Goal: Task Accomplishment & Management: Use online tool/utility

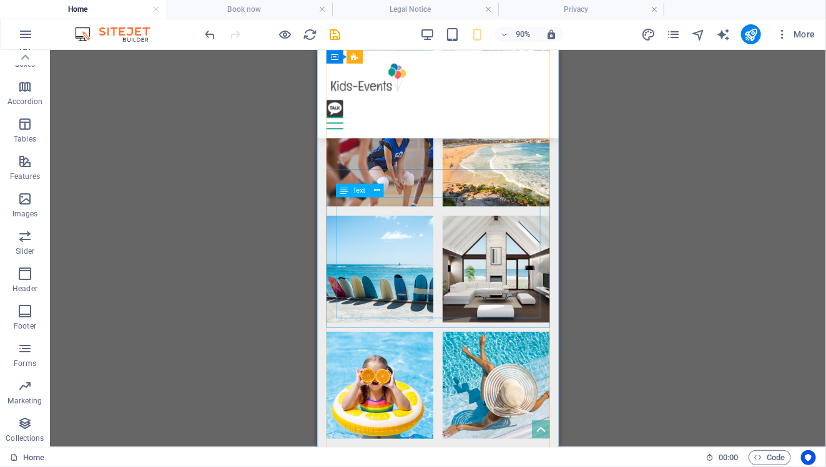
scroll to position [2574, 0]
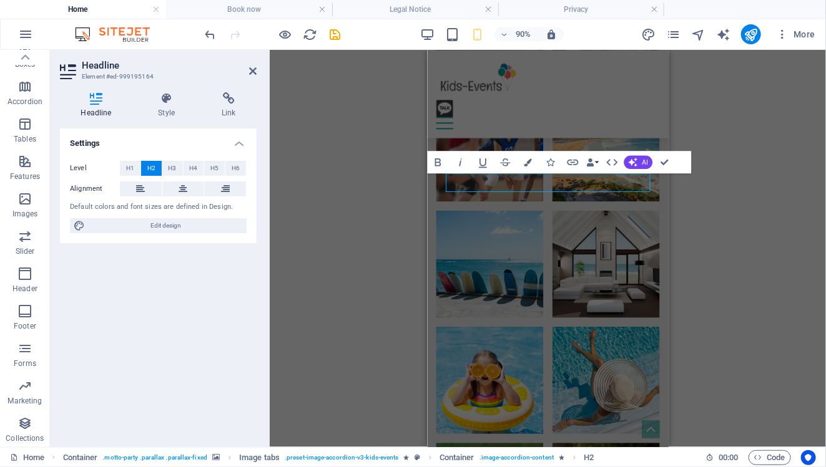
click at [412, 177] on div "H3 Boxes Container Container Banner Container Banner Menu Bar Menu Bar Logo Spa…" at bounding box center [548, 249] width 556 height 398
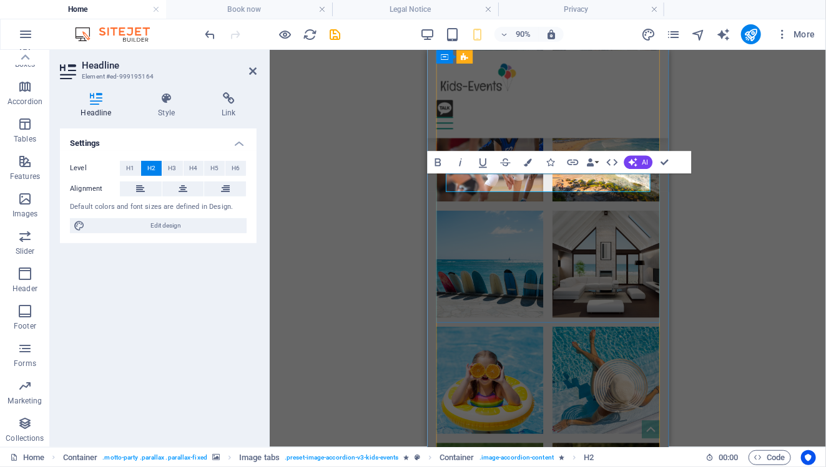
copy h2 "Learning English & Cultures"
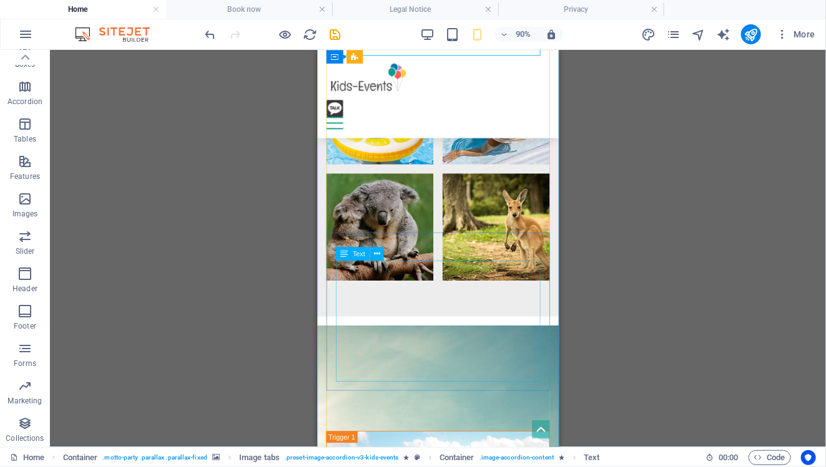
scroll to position [2882, 0]
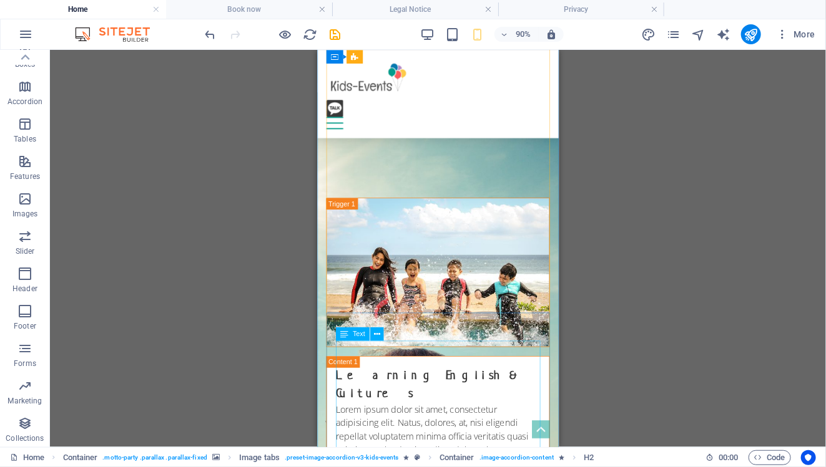
scroll to position [3134, 0]
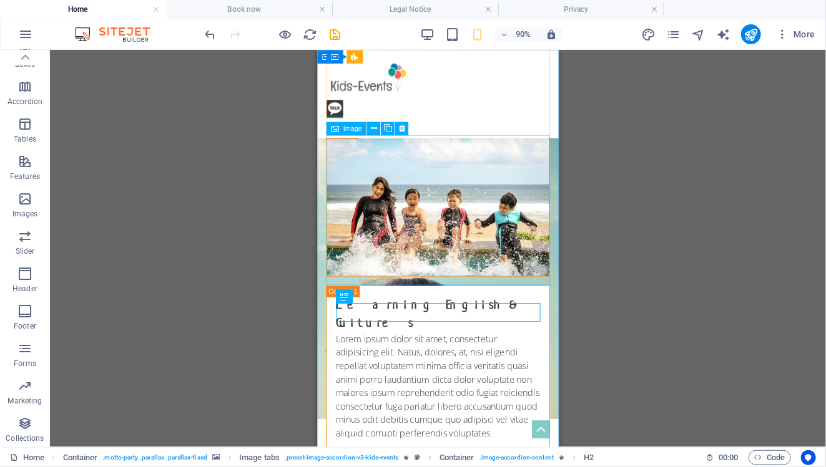
scroll to position [3217, 0]
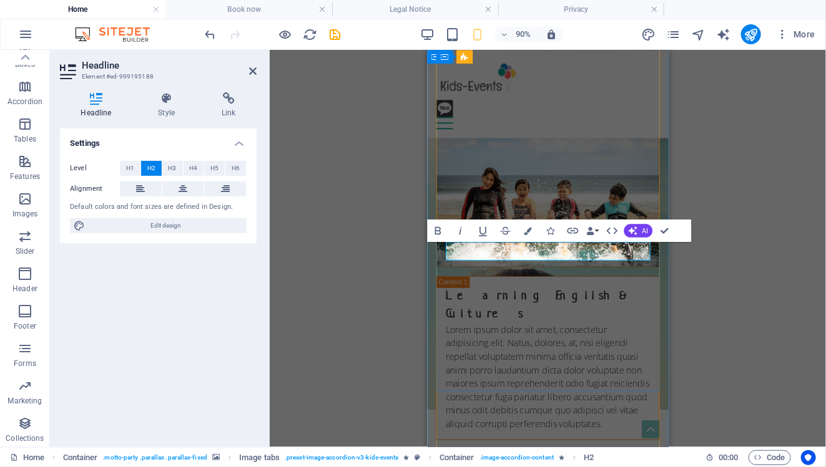
scroll to position [3222, 0]
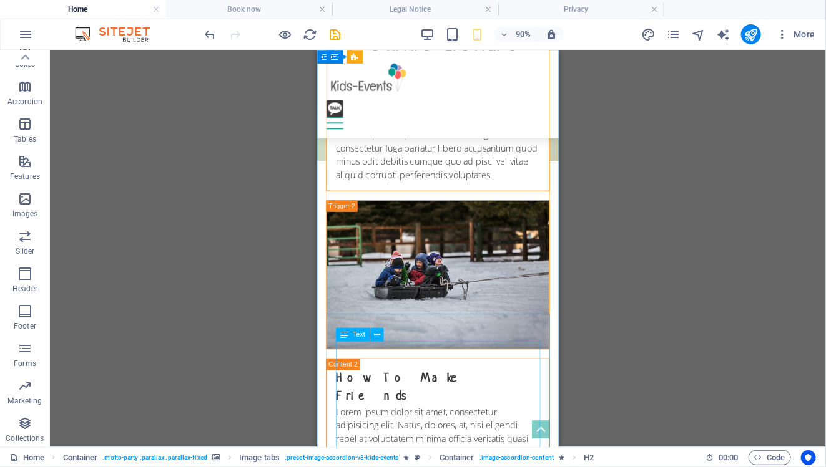
scroll to position [3500, 0]
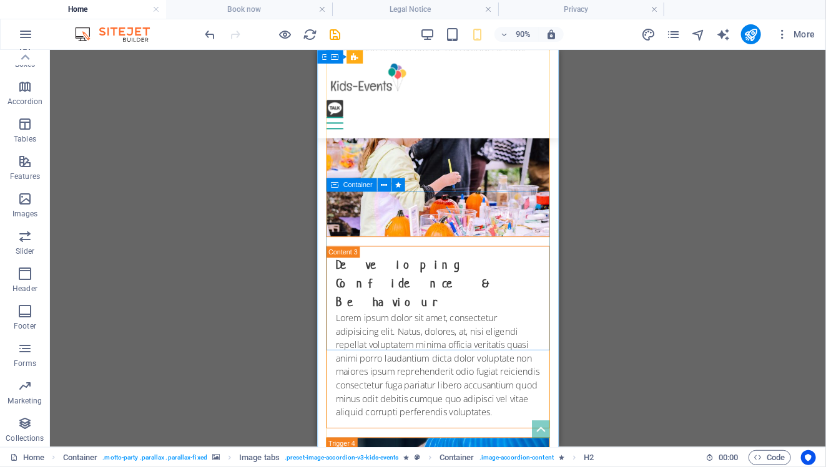
scroll to position [4005, 0]
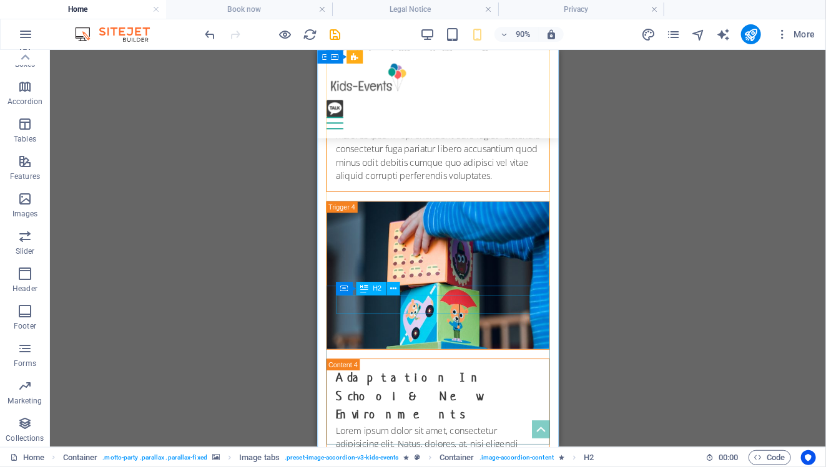
scroll to position [4255, 0]
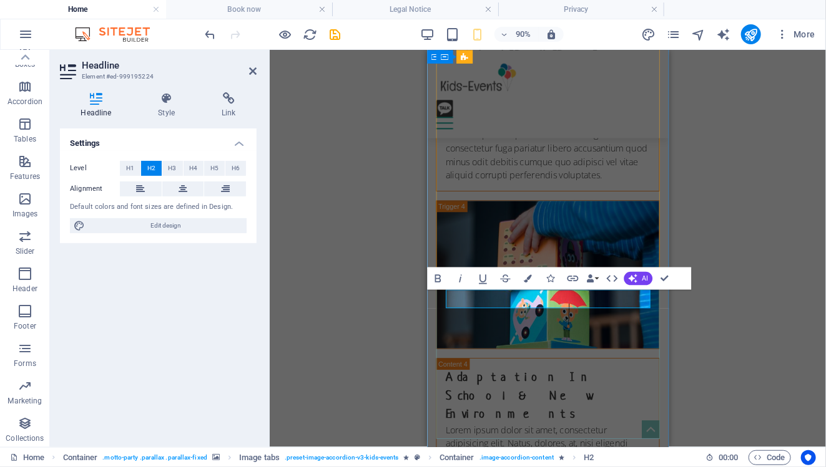
click at [507, 290] on div "Container H2" at bounding box center [482, 283] width 72 height 14
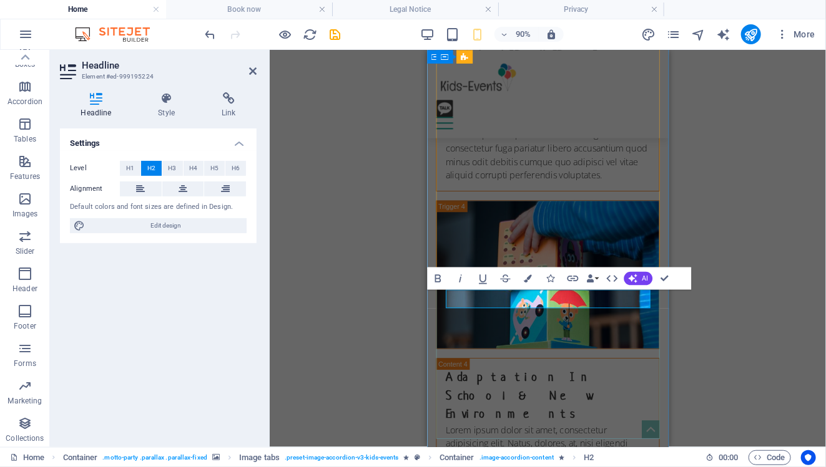
copy h2 "Wealth Transfer In [GEOGRAPHIC_DATA]"
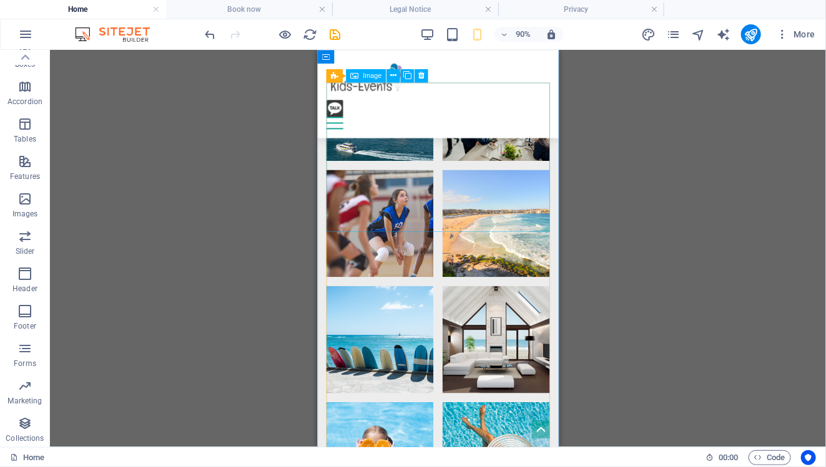
scroll to position [2489, 0]
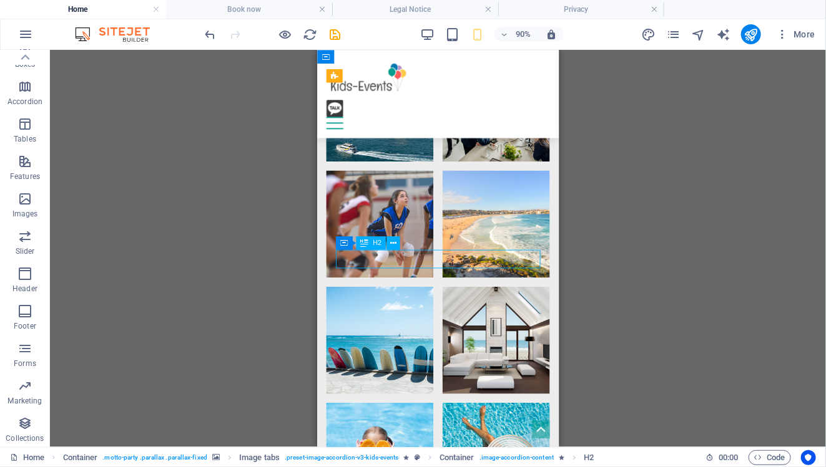
click at [404, 255] on div "H3 Boxes Container Container Banner Container Banner Menu Bar Menu Bar Logo Spa…" at bounding box center [438, 249] width 776 height 398
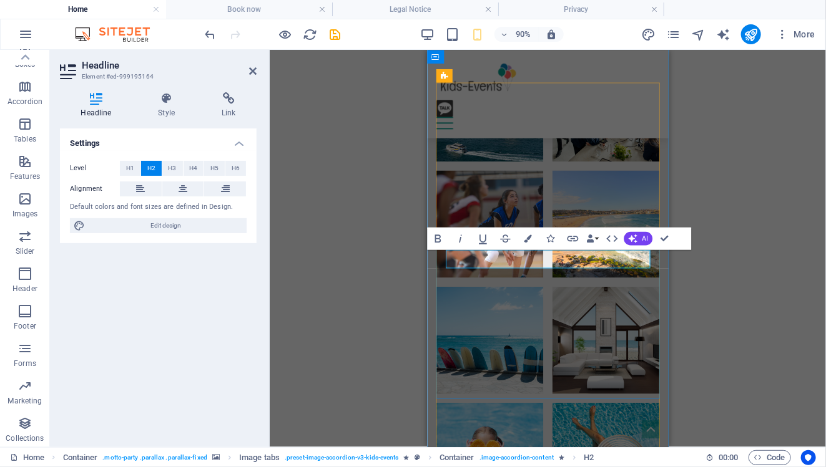
copy h2 "Learning English & Cultures"
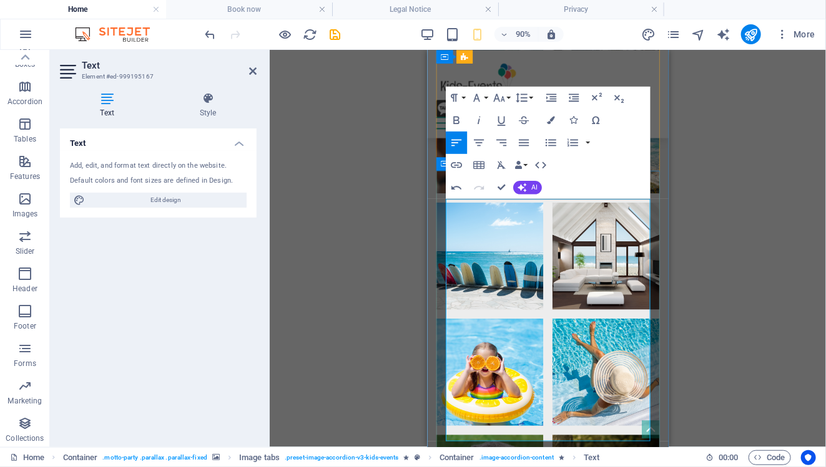
scroll to position [2594, 0]
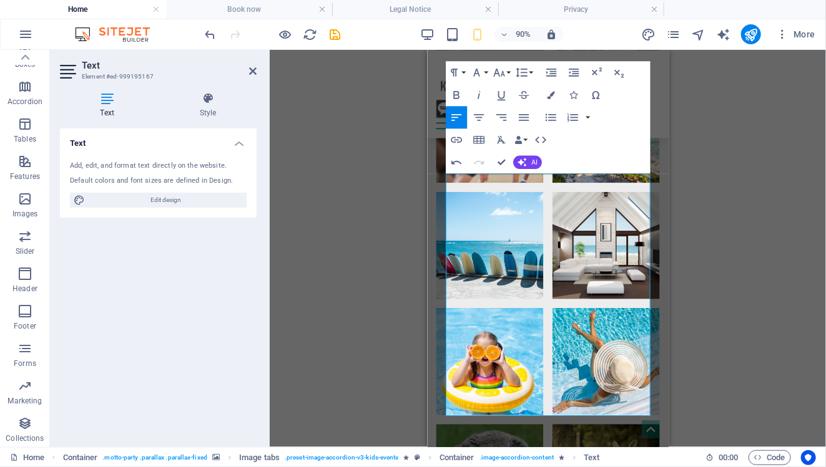
click at [693, 286] on div "Drag here to replace the existing content. Press “Ctrl” if you want to create a…" at bounding box center [548, 249] width 556 height 398
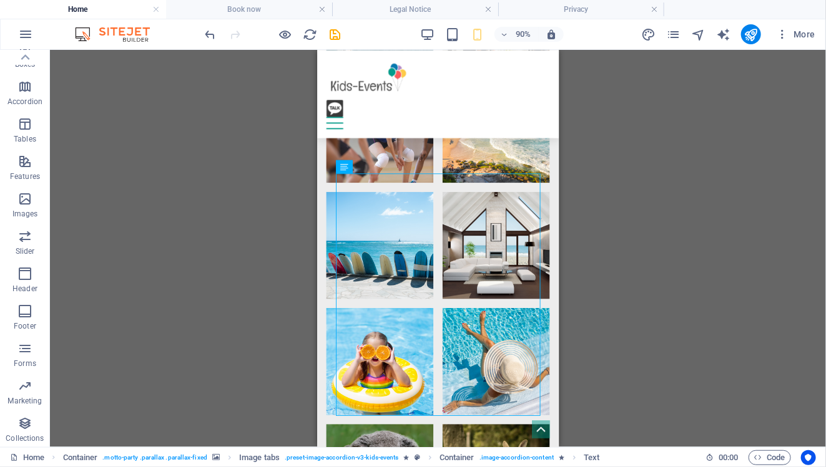
click at [620, 198] on div "Drag here to replace the existing content. Press “Ctrl” if you want to create a…" at bounding box center [438, 249] width 776 height 398
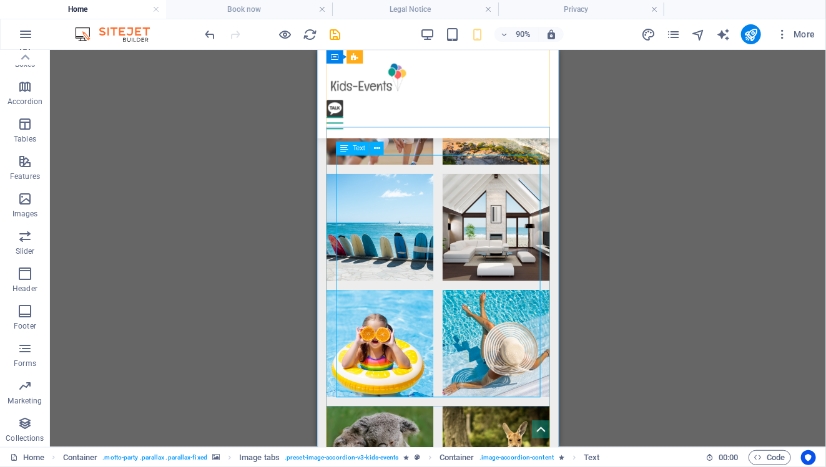
scroll to position [2615, 0]
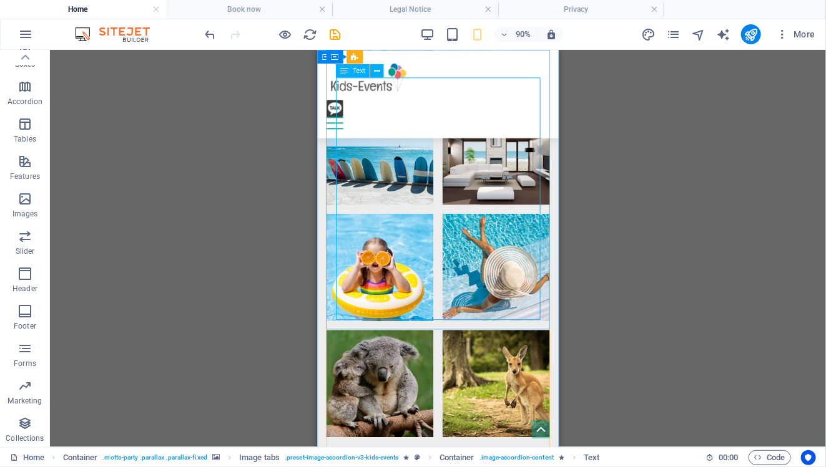
scroll to position [2702, 0]
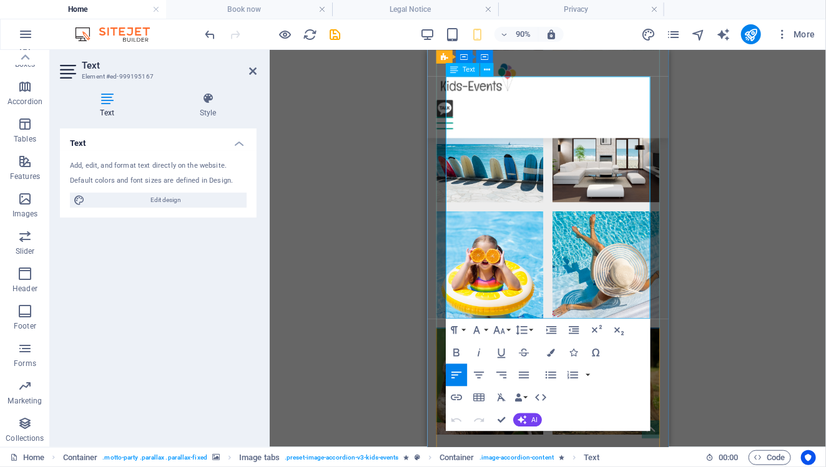
drag, startPoint x: 613, startPoint y: 223, endPoint x: 432, endPoint y: 202, distance: 182.3
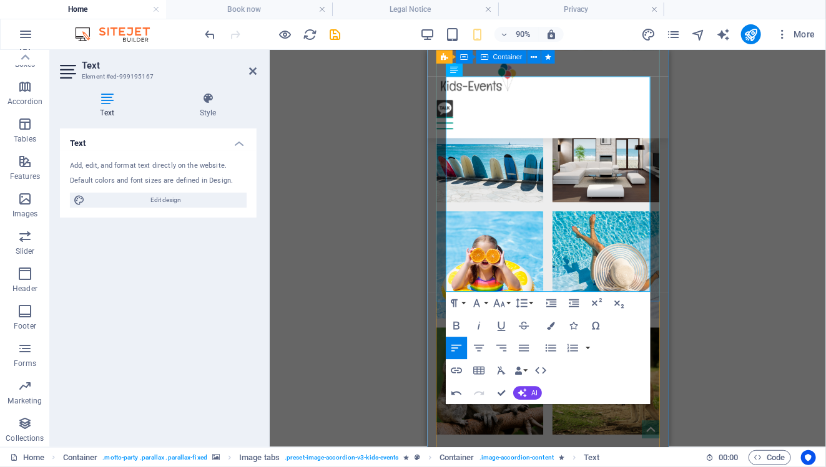
drag, startPoint x: 629, startPoint y: 252, endPoint x: 437, endPoint y: 236, distance: 192.9
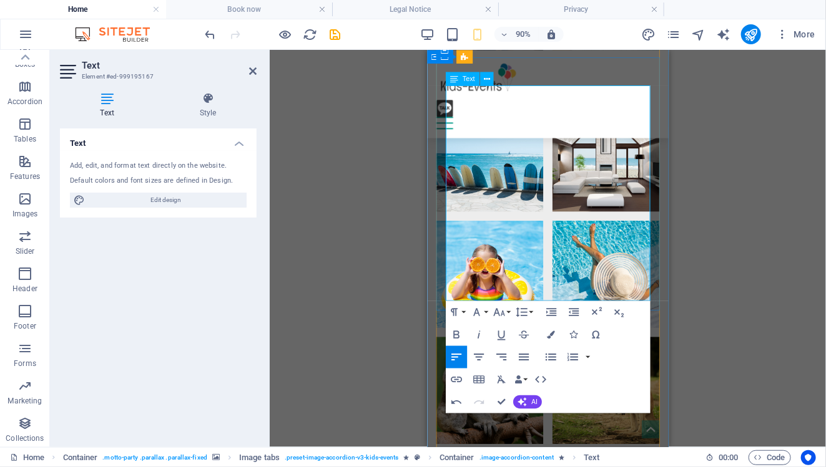
scroll to position [2692, 0]
drag, startPoint x: 627, startPoint y: 262, endPoint x: 431, endPoint y: 248, distance: 197.1
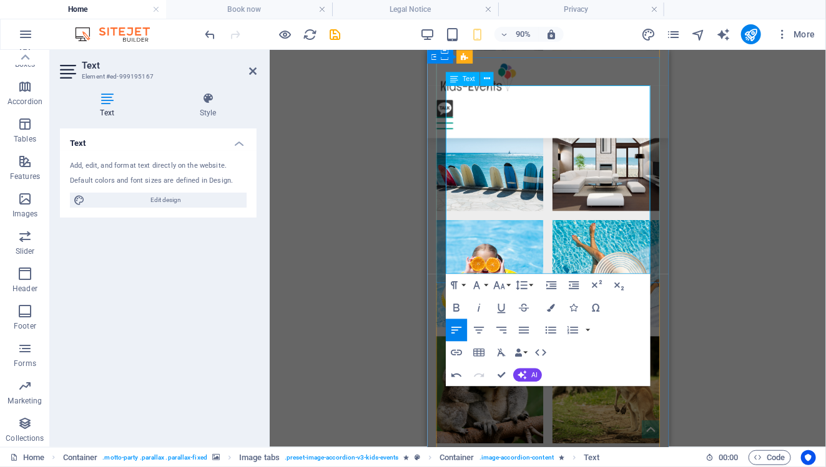
drag, startPoint x: 600, startPoint y: 288, endPoint x: 576, endPoint y: 294, distance: 24.4
drag, startPoint x: 643, startPoint y: 230, endPoint x: 442, endPoint y: 214, distance: 201.6
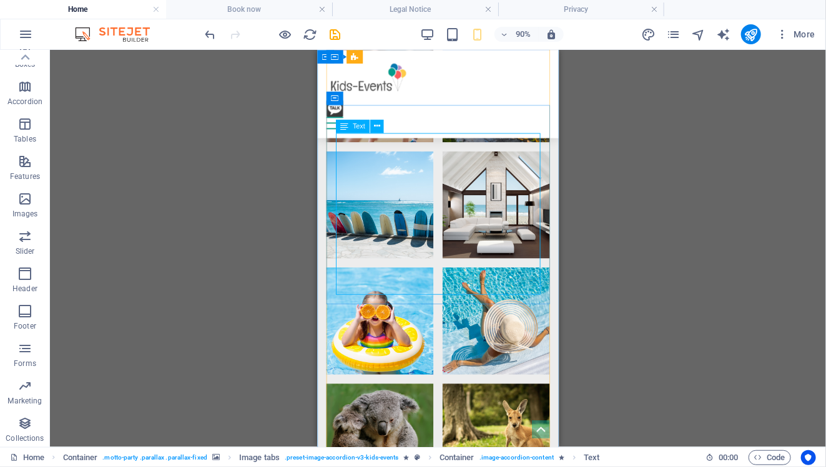
scroll to position [2639, 0]
click at [605, 220] on div "Drag here to replace the existing content. Press “Ctrl” if you want to create a…" at bounding box center [438, 249] width 776 height 398
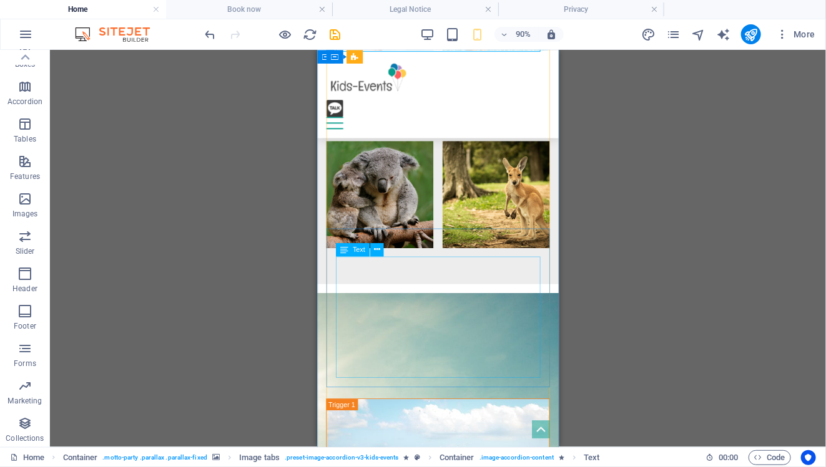
scroll to position [2917, 0]
